Goal: Task Accomplishment & Management: Use online tool/utility

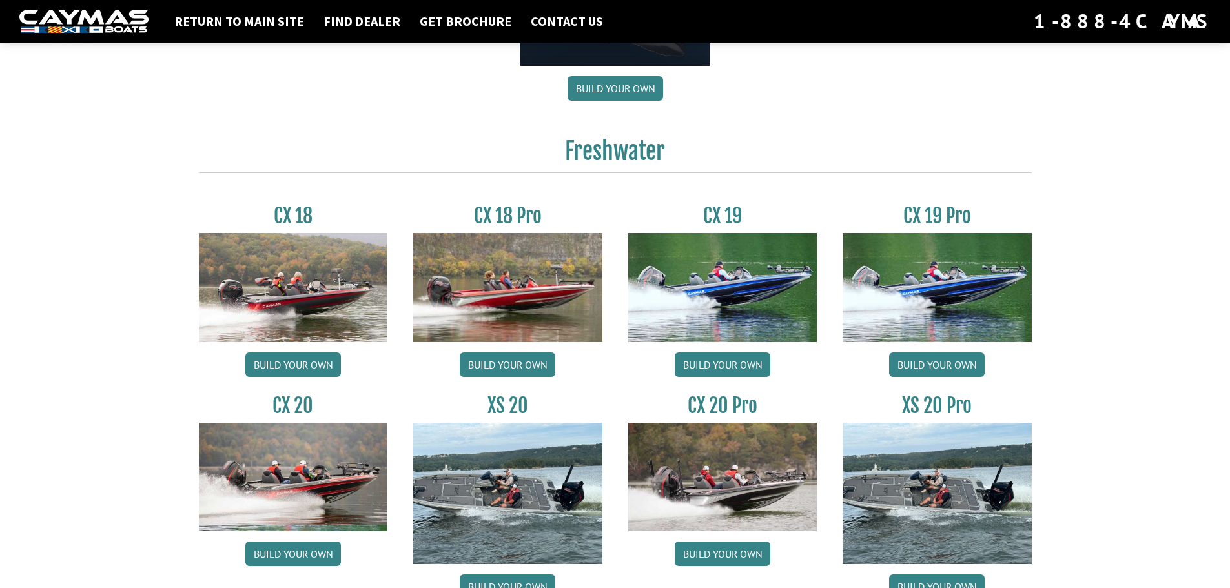
scroll to position [948, 0]
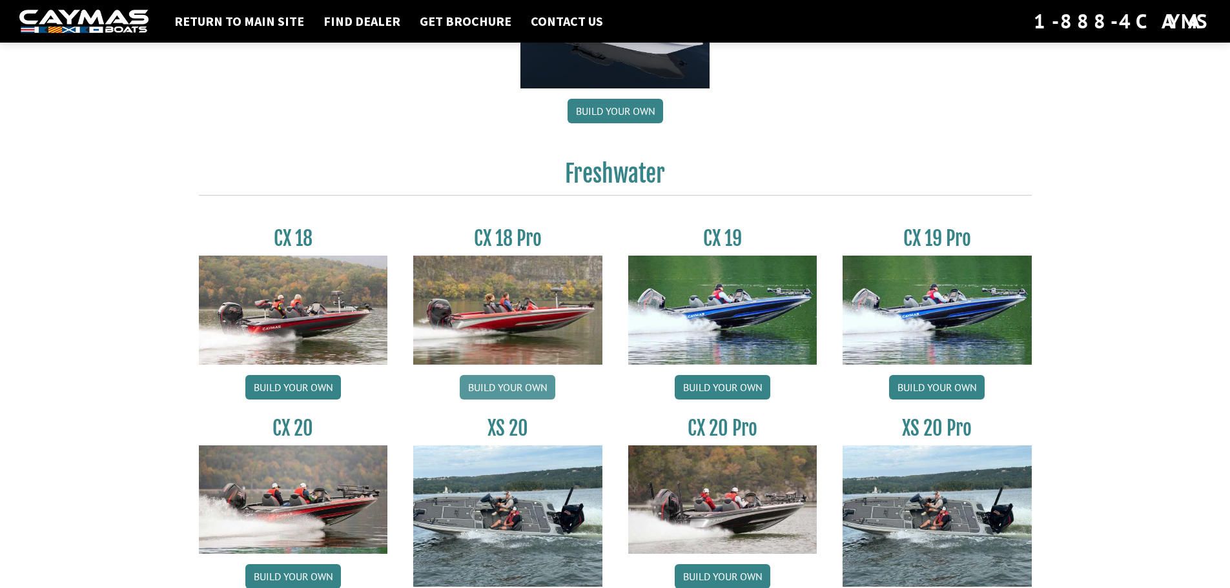
click at [511, 389] on link "Build your own" at bounding box center [508, 387] width 96 height 25
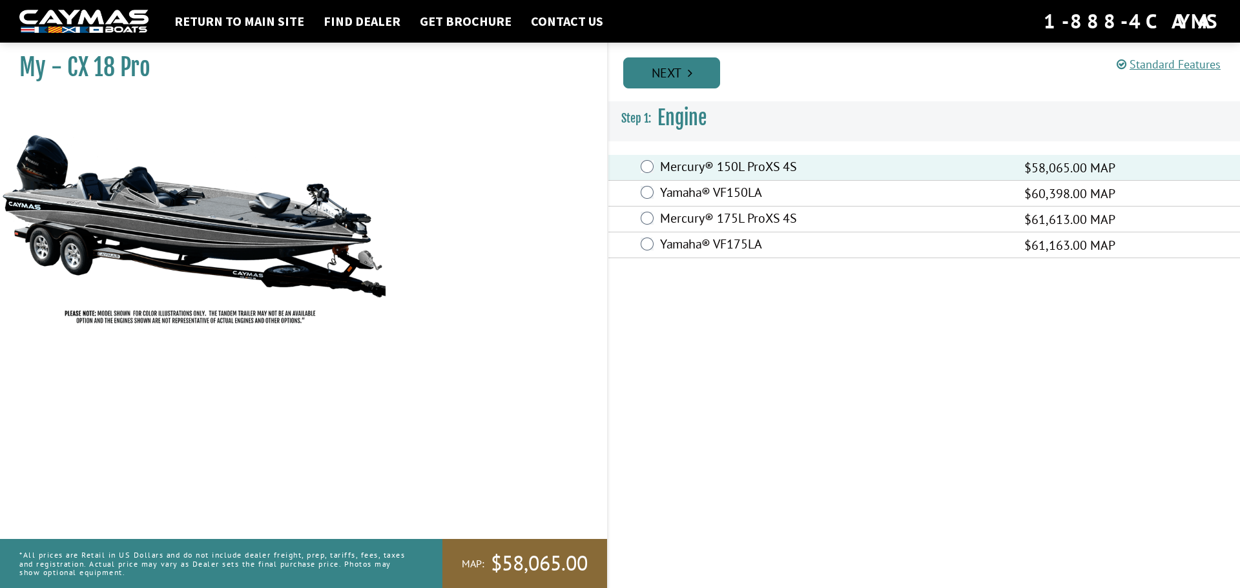
click at [690, 71] on icon "Pagination" at bounding box center [690, 72] width 5 height 13
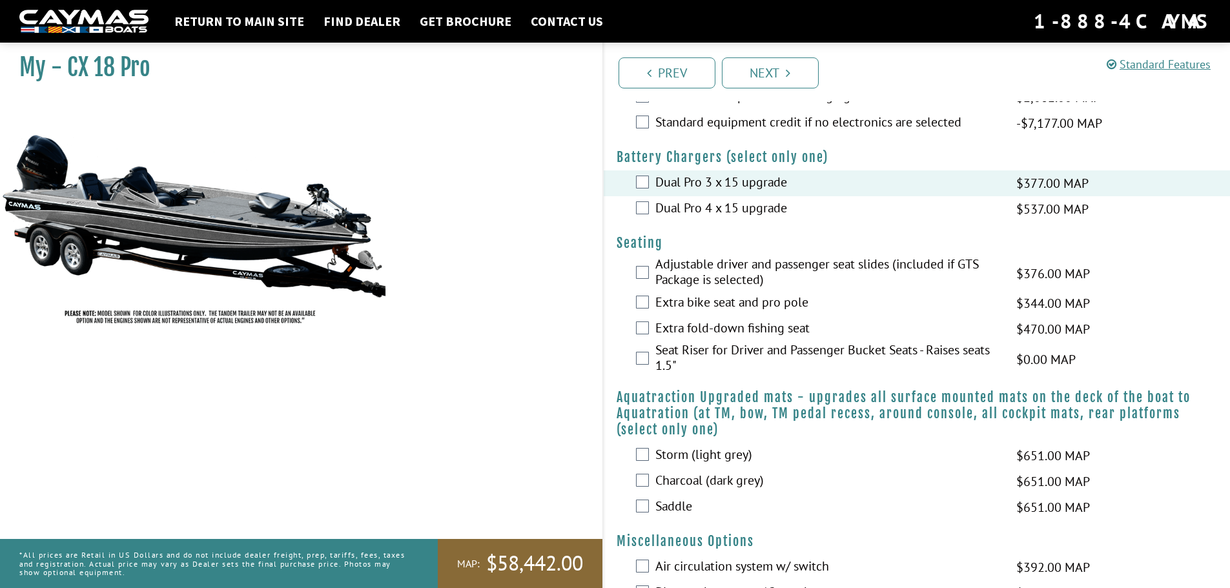
scroll to position [735, 0]
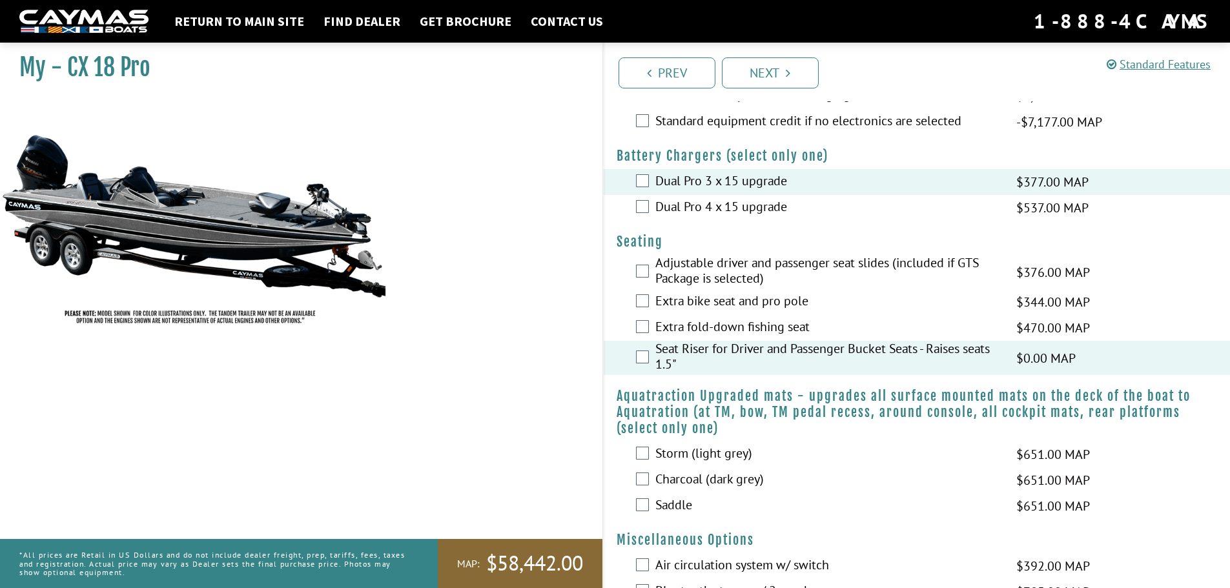
click at [660, 300] on label "Extra bike seat and pro pole" at bounding box center [827, 302] width 345 height 19
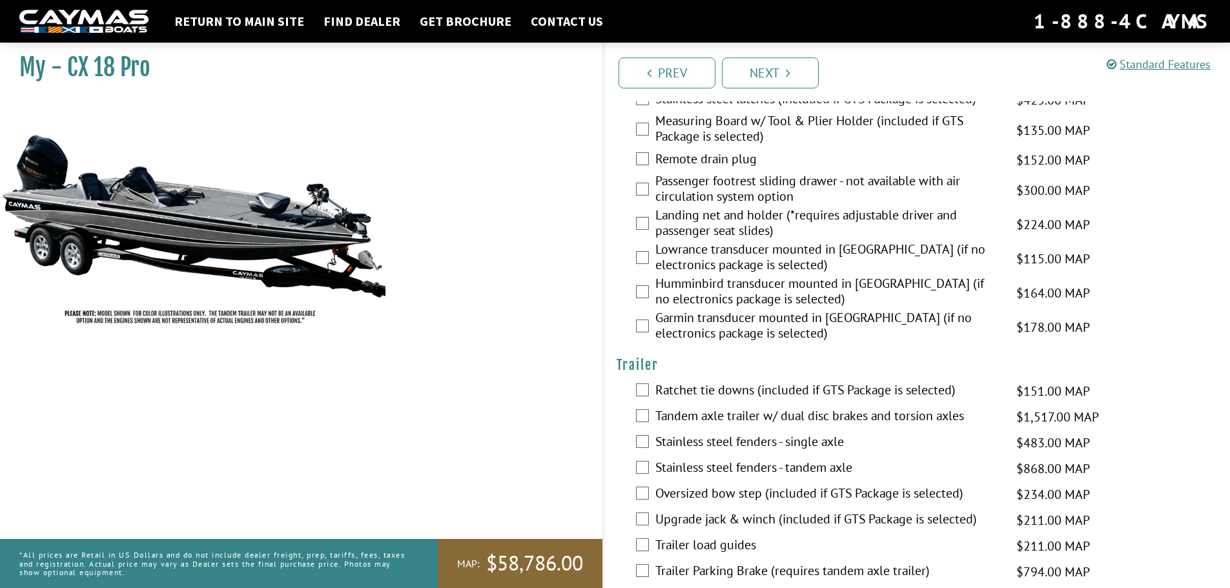
scroll to position [1704, 0]
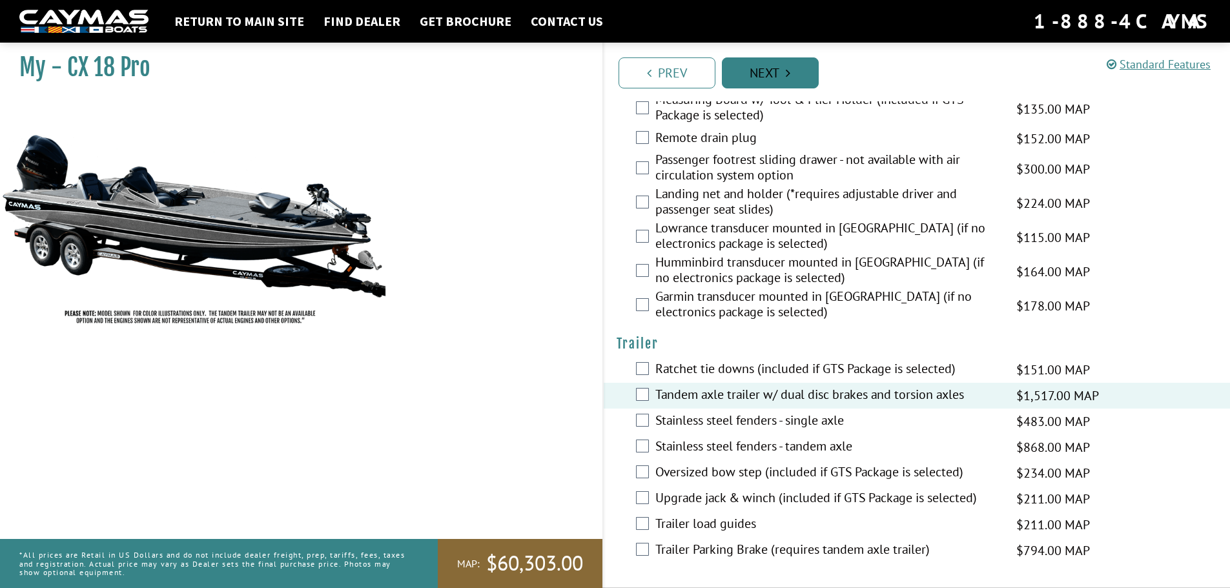
click at [782, 74] on link "Next" at bounding box center [770, 72] width 97 height 31
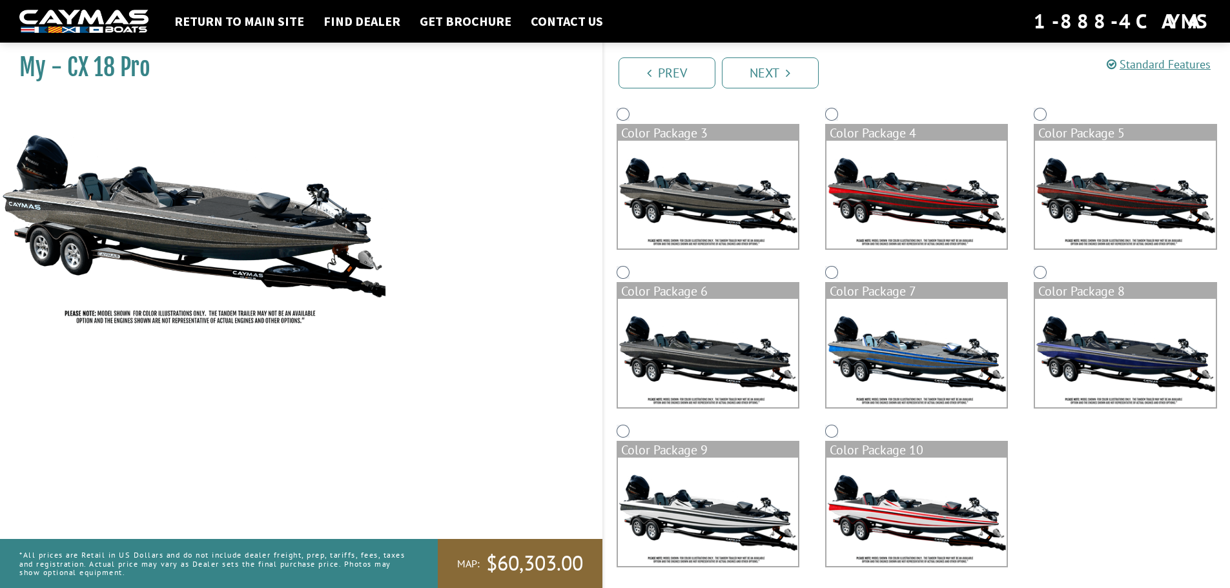
scroll to position [272, 0]
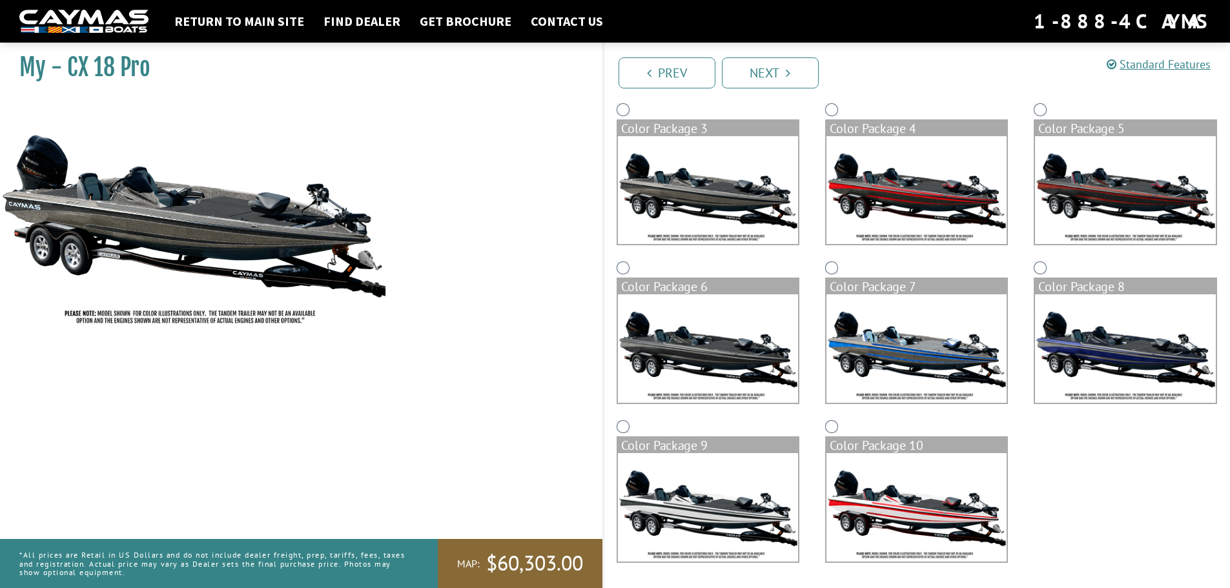
click at [710, 467] on img at bounding box center [708, 507] width 180 height 108
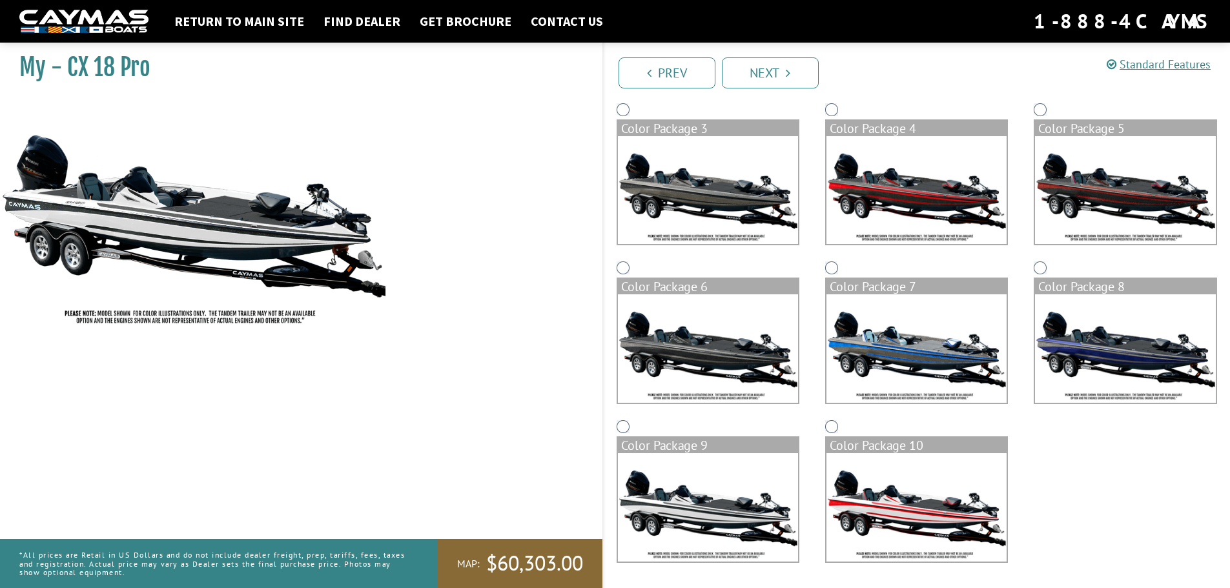
click at [1218, 358] on div "Color Package 8" at bounding box center [1125, 337] width 209 height 159
click at [1106, 349] on img at bounding box center [1125, 348] width 180 height 108
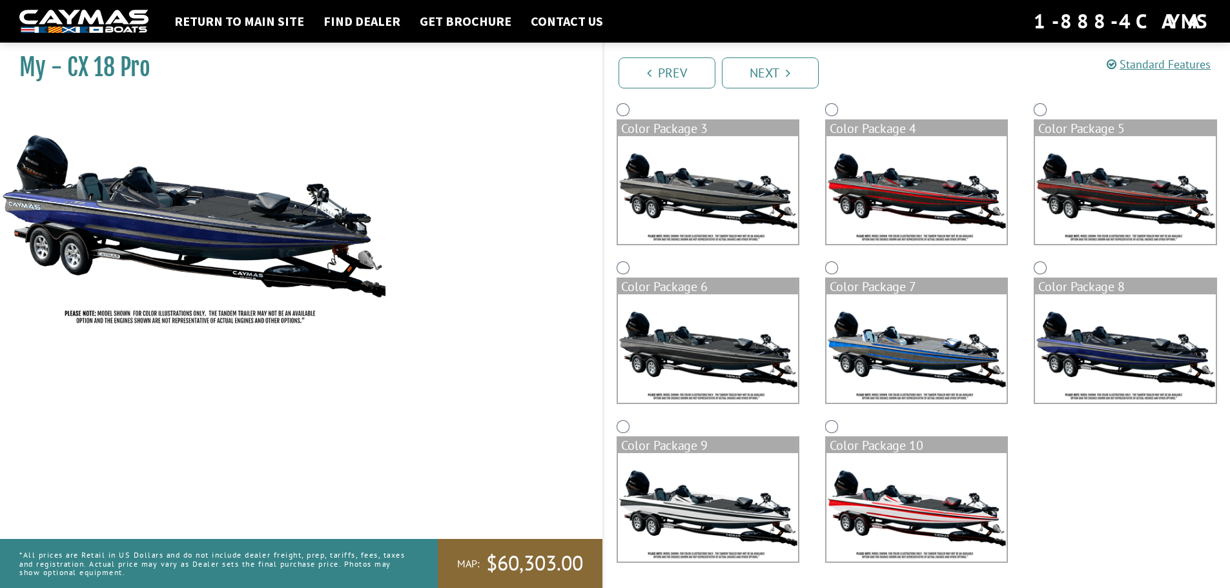
click at [948, 476] on img at bounding box center [916, 507] width 180 height 108
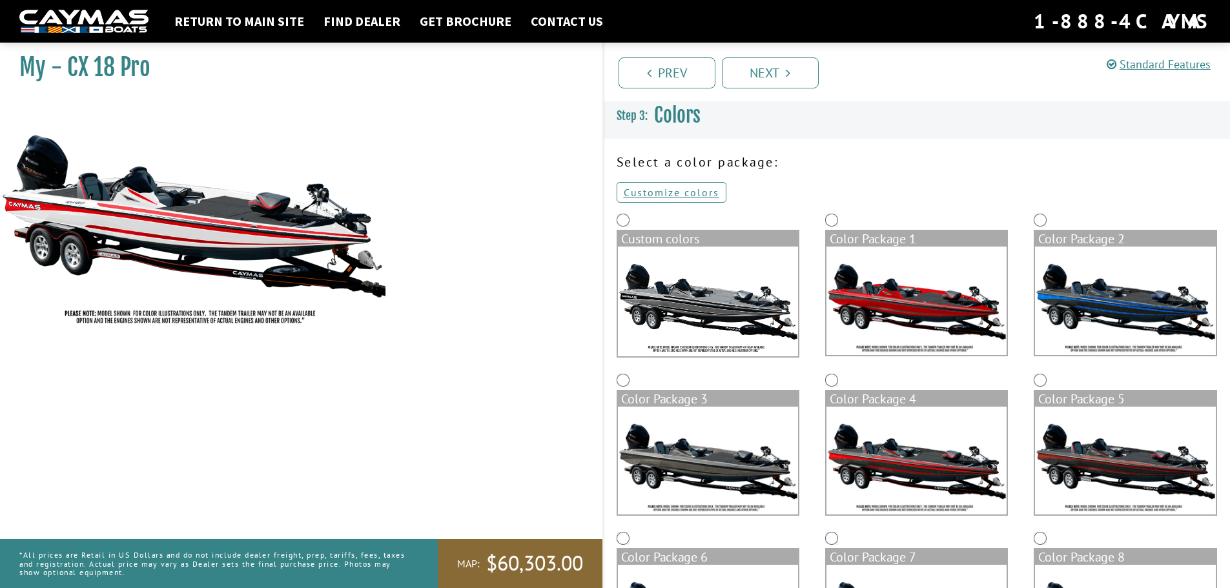
scroll to position [0, 0]
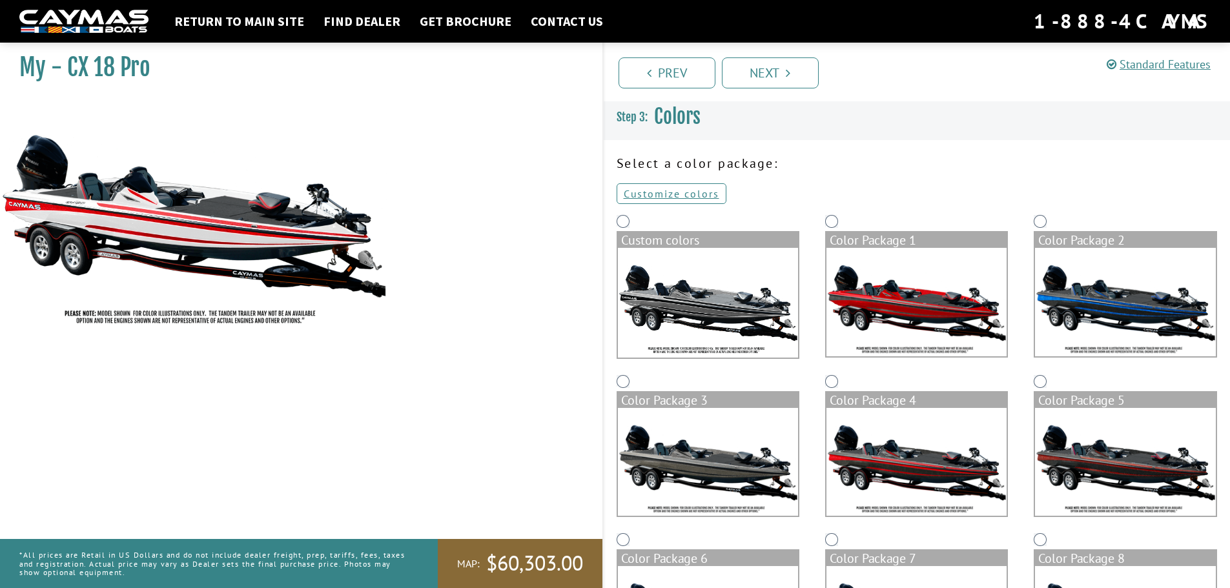
click at [1110, 304] on img at bounding box center [1125, 302] width 180 height 108
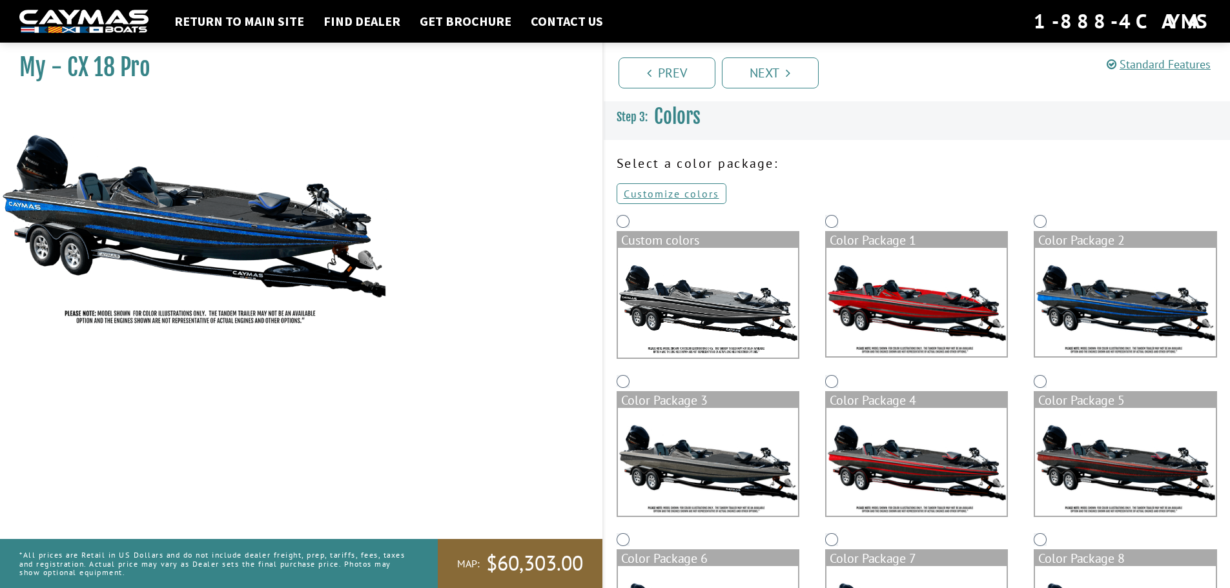
click at [950, 300] on img at bounding box center [916, 302] width 180 height 108
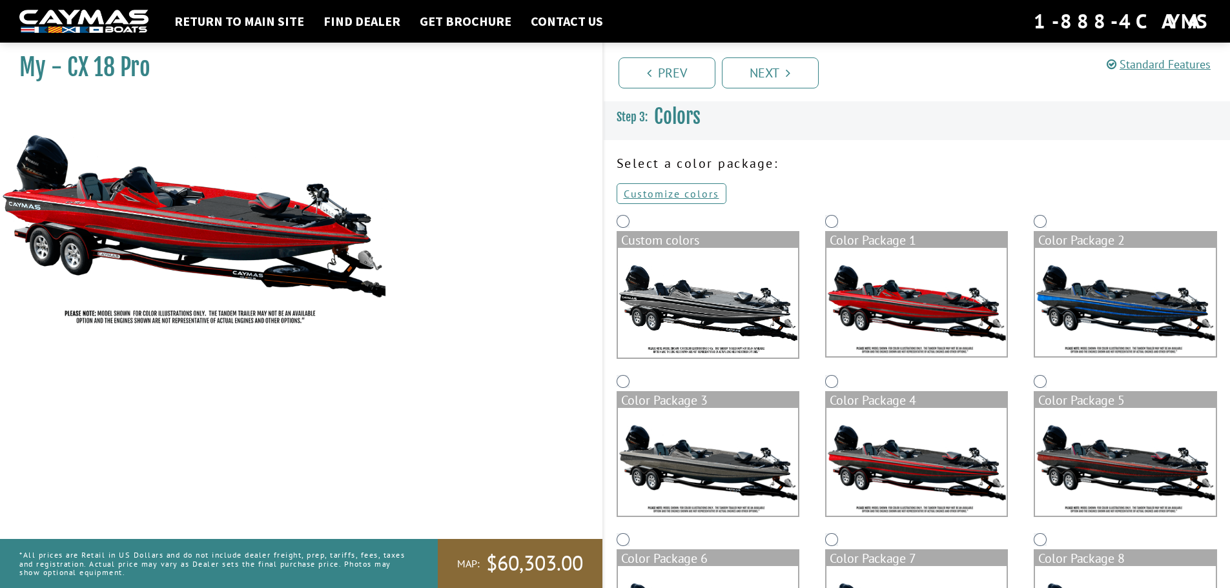
click at [905, 450] on img at bounding box center [916, 462] width 180 height 108
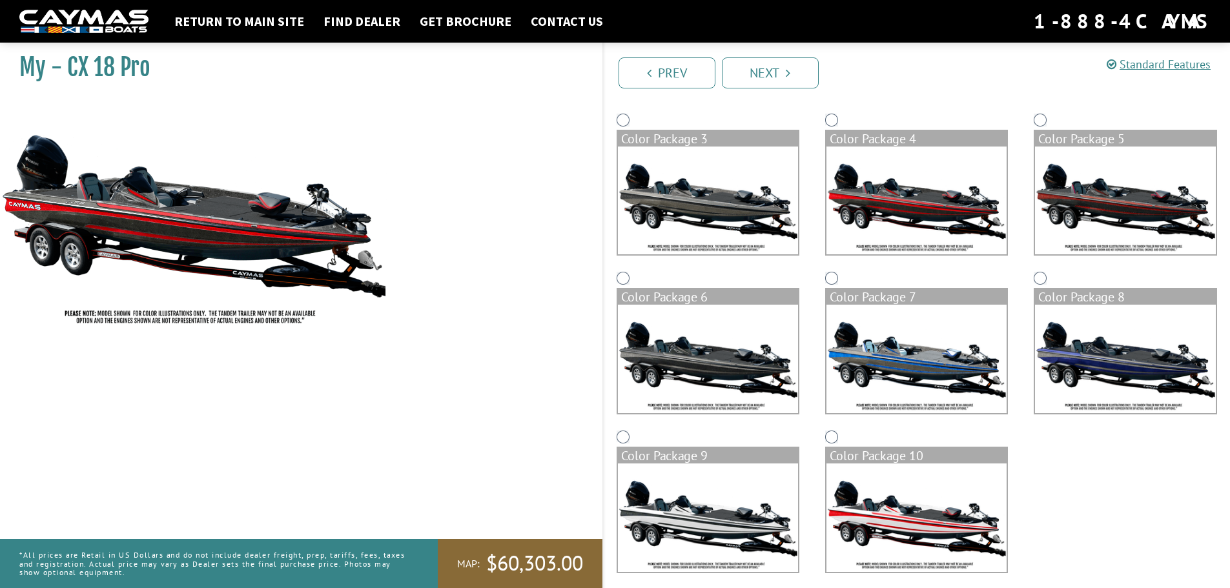
scroll to position [272, 0]
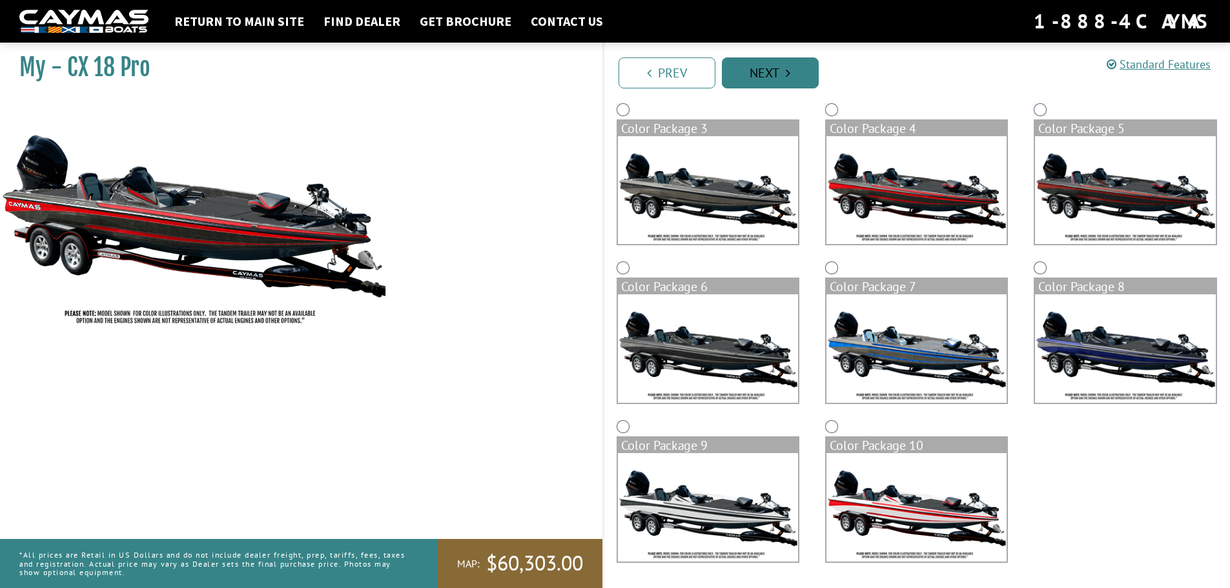
click at [773, 64] on link "Next" at bounding box center [770, 72] width 97 height 31
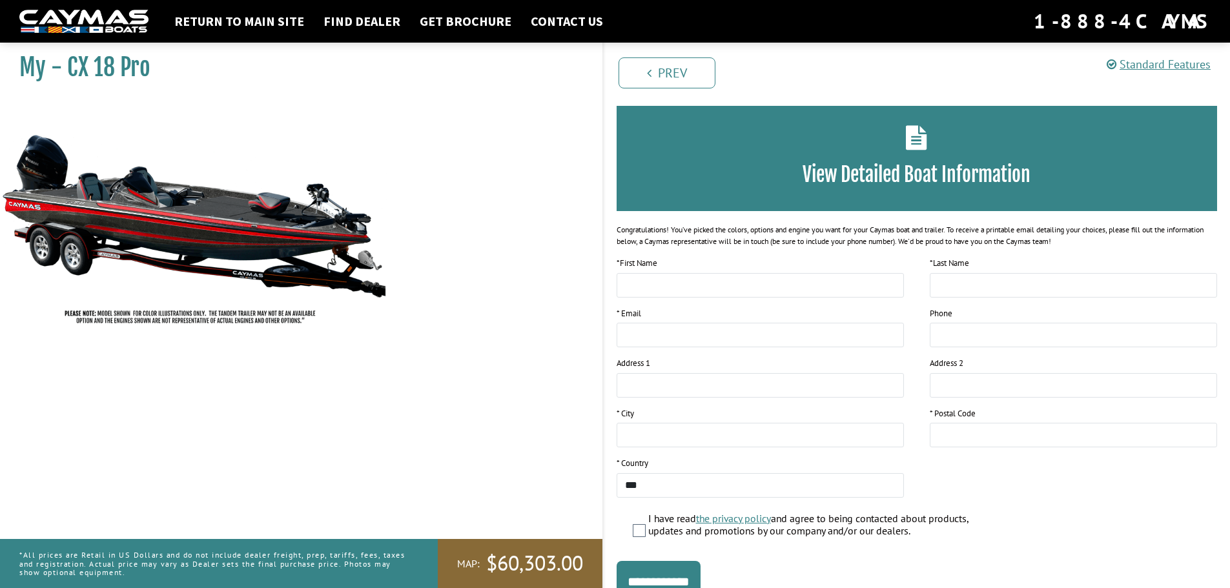
scroll to position [105, 0]
